Goal: Task Accomplishment & Management: Manage account settings

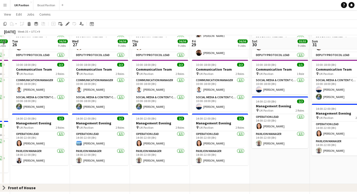
scroll to position [163, 0]
click at [3, 187] on app-icon "Close set" at bounding box center [4, 187] width 4 height 4
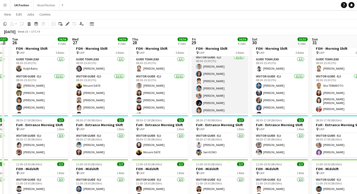
scroll to position [19, 0]
click at [222, 95] on app-card-role "Visitor Guide - E/J [DATE] 08:30-15:30 (7h) Genki KOSAKA [PERSON_NAME] [PERSON_…" at bounding box center [220, 99] width 56 height 90
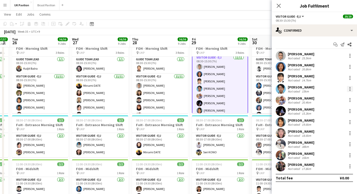
click at [349, 90] on div at bounding box center [350, 89] width 6 height 6
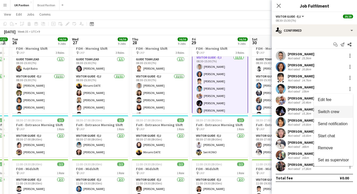
click at [320, 111] on span "Switch crew" at bounding box center [328, 111] width 21 height 4
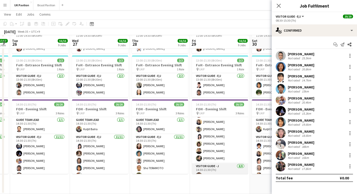
scroll to position [60, 0]
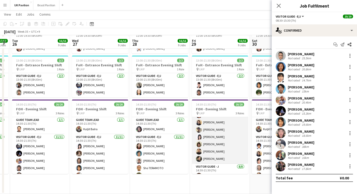
click at [226, 158] on app-card-role "Visitor Guide - E/J [DATE] 14:30-21:30 (7h) Sho [PERSON_NAME] [PERSON_NAME] [PE…" at bounding box center [220, 119] width 56 height 90
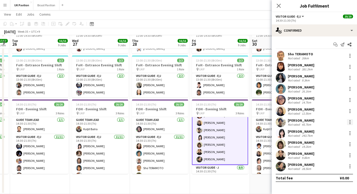
click at [349, 123] on div at bounding box center [350, 122] width 6 height 6
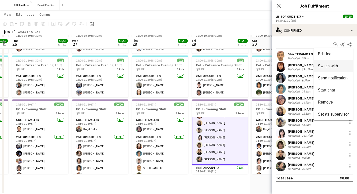
click at [328, 67] on span "Switch with" at bounding box center [328, 66] width 20 height 4
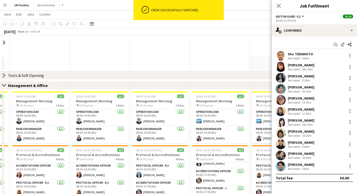
scroll to position [465, 0]
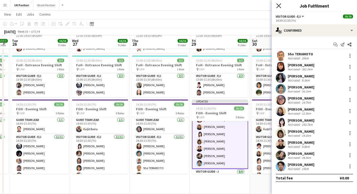
click at [280, 8] on icon "Close pop-in" at bounding box center [278, 5] width 5 height 5
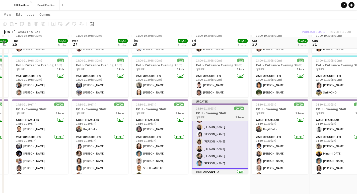
click at [213, 115] on h3 "FOH - Evening Shift" at bounding box center [220, 113] width 56 height 5
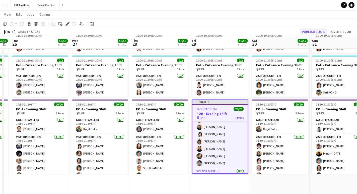
click at [310, 31] on button "Publish 1 job" at bounding box center [313, 31] width 27 height 7
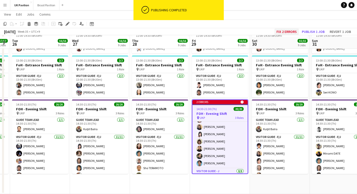
click at [284, 31] on button "Fix 2 errors" at bounding box center [286, 31] width 24 height 7
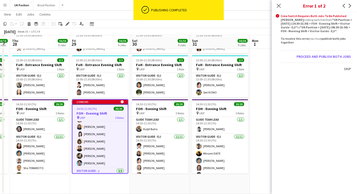
scroll to position [0, 172]
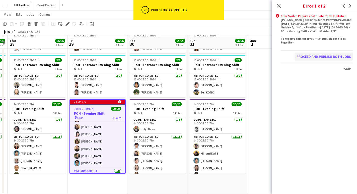
click at [303, 60] on button "Proceed and publish both jobs" at bounding box center [323, 56] width 58 height 8
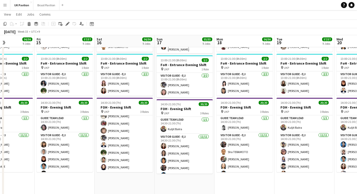
scroll to position [123, 0]
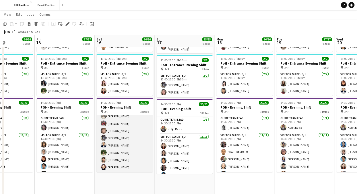
click at [118, 168] on app-card-role "Visitor Guide - J [DATE] 14:30-21:30 (7h) [PERSON_NAME] [PERSON_NAME] [PERSON_N…" at bounding box center [125, 138] width 56 height 68
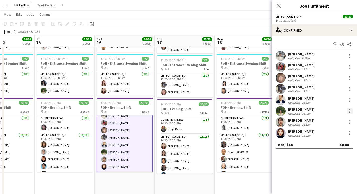
click at [349, 113] on div at bounding box center [350, 111] width 6 height 6
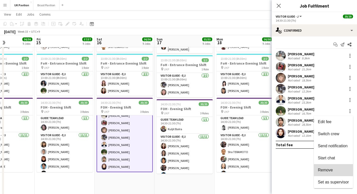
click at [318, 169] on span "Remove" at bounding box center [325, 170] width 15 height 4
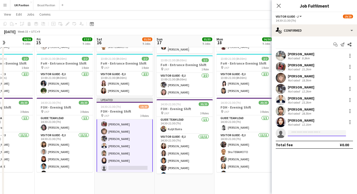
click at [298, 132] on input at bounding box center [317, 133] width 58 height 6
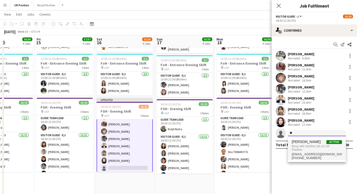
type input "*"
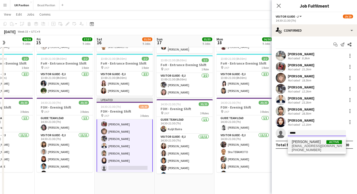
type input "*****"
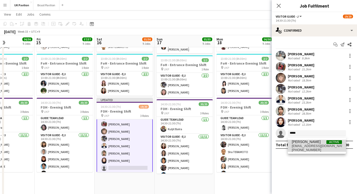
click at [310, 148] on span "[EMAIL_ADDRESS][DOMAIN_NAME]" at bounding box center [317, 146] width 50 height 4
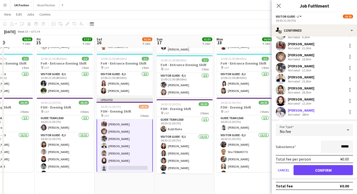
scroll to position [25, 0]
click at [324, 169] on button "Confirm" at bounding box center [322, 170] width 59 height 10
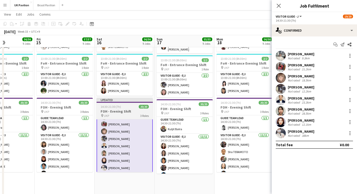
click at [123, 113] on h3 "FOH - Evening Shift" at bounding box center [125, 111] width 56 height 5
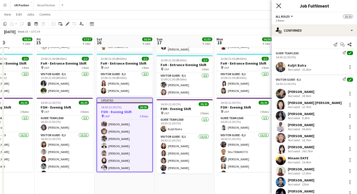
click at [278, 6] on icon at bounding box center [278, 5] width 5 height 5
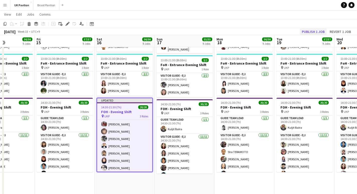
click at [307, 31] on button "Publish 1 job" at bounding box center [313, 31] width 27 height 7
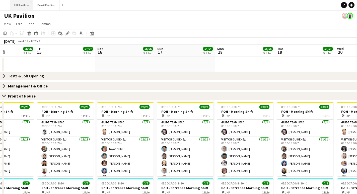
click at [25, 7] on button "UK Pavilion Close" at bounding box center [21, 5] width 23 height 10
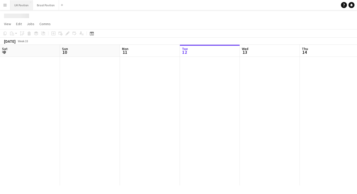
scroll to position [0, 120]
